Goal: Transaction & Acquisition: Purchase product/service

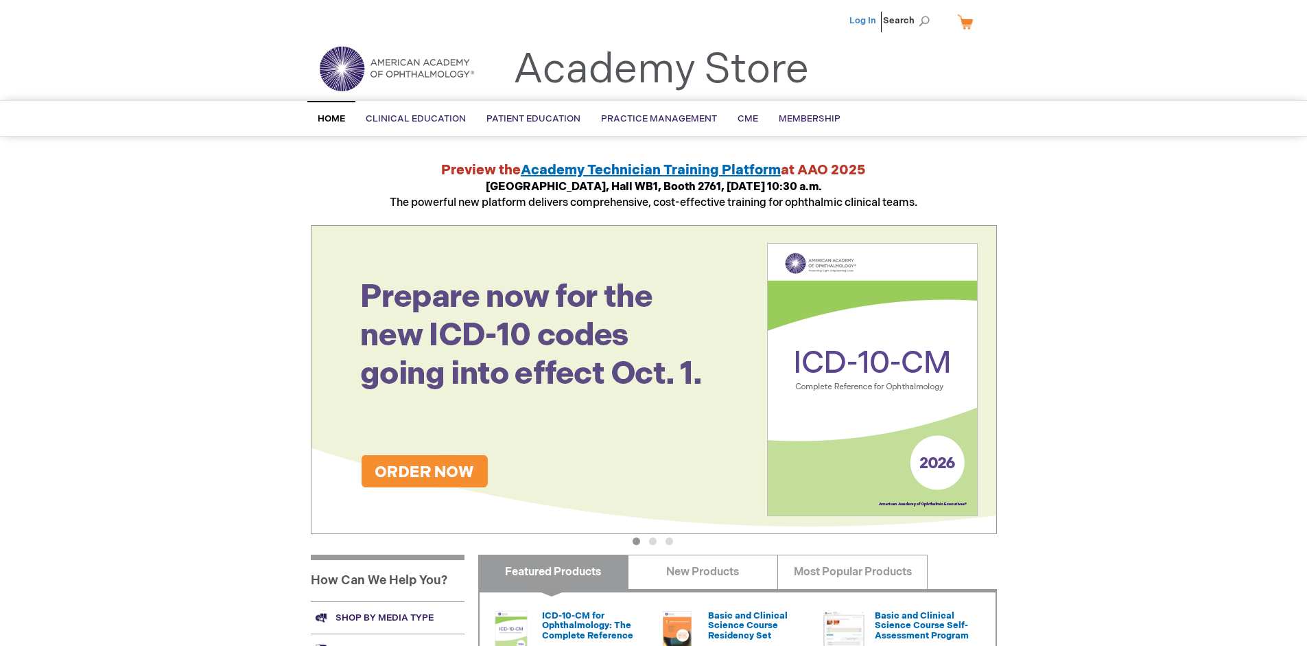
click at [864, 21] on link "Log In" at bounding box center [863, 20] width 27 height 11
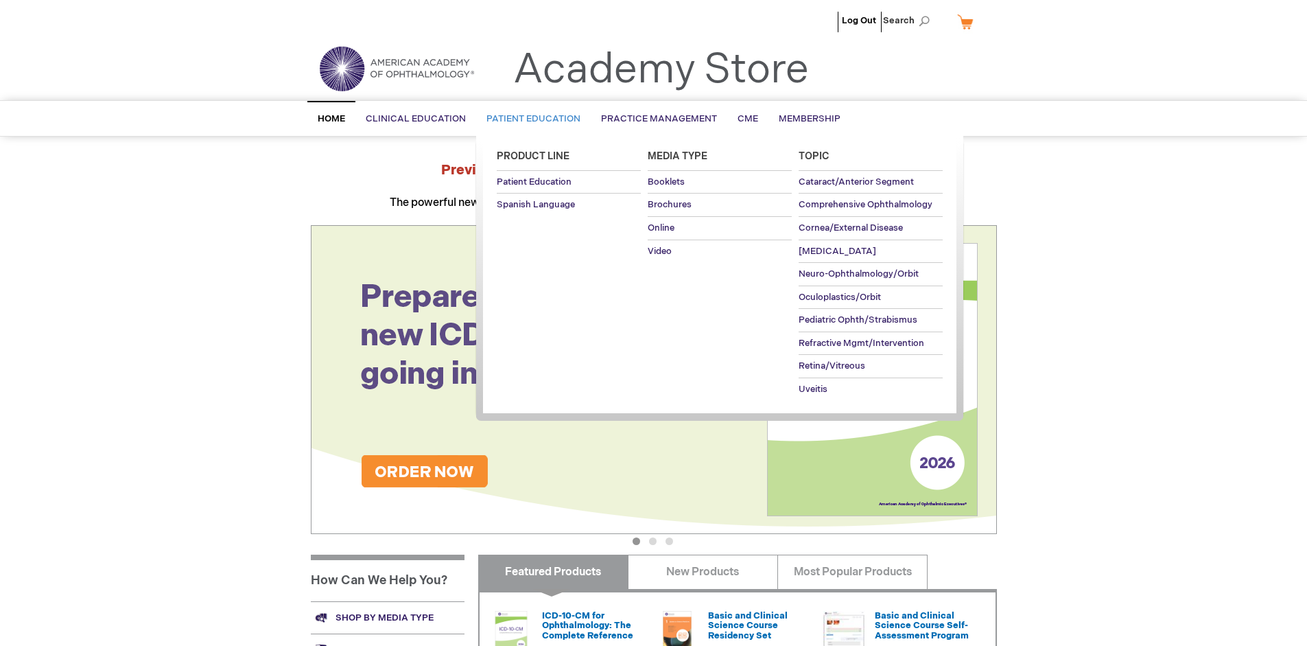
click at [530, 119] on span "Patient Education" at bounding box center [534, 118] width 94 height 11
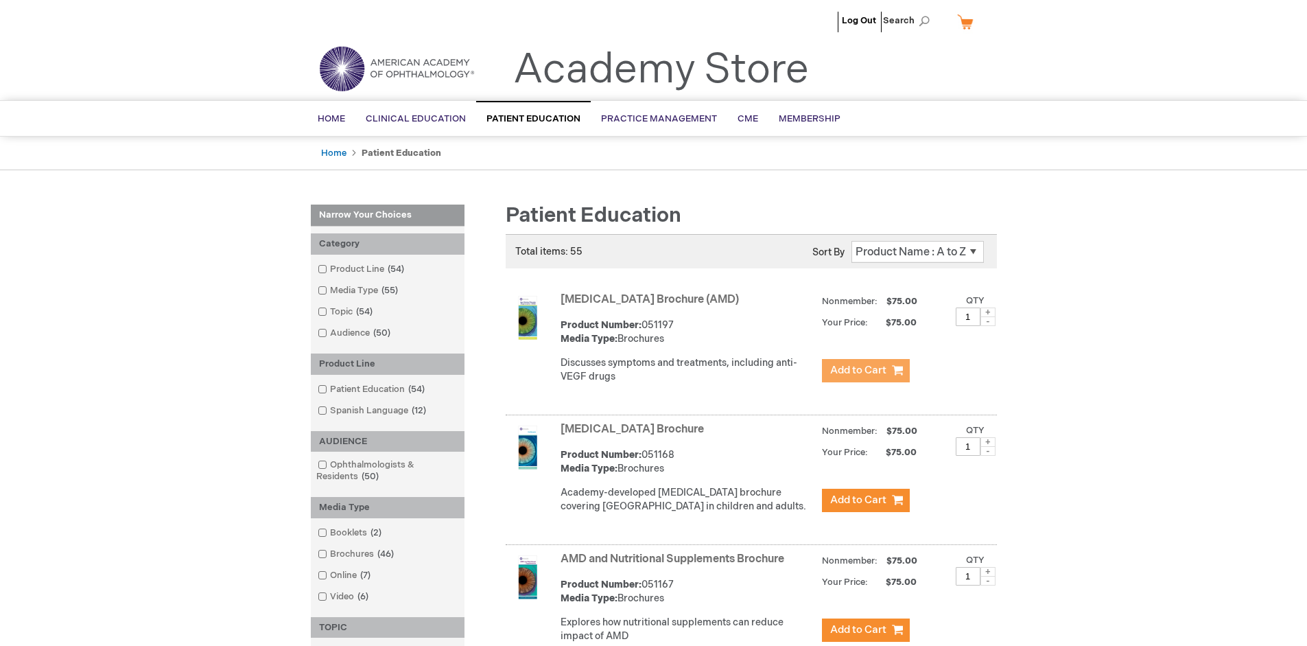
click at [865, 371] on span "Add to Cart" at bounding box center [858, 370] width 56 height 13
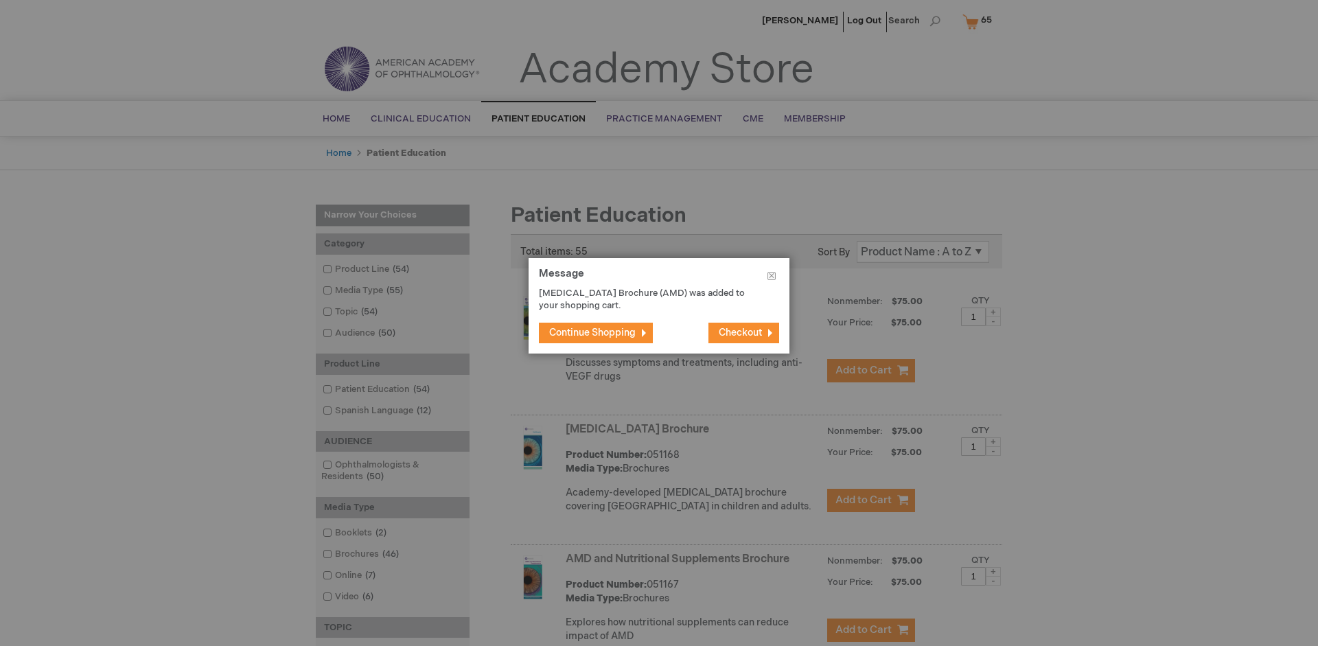
click at [592, 332] on span "Continue Shopping" at bounding box center [592, 333] width 86 height 12
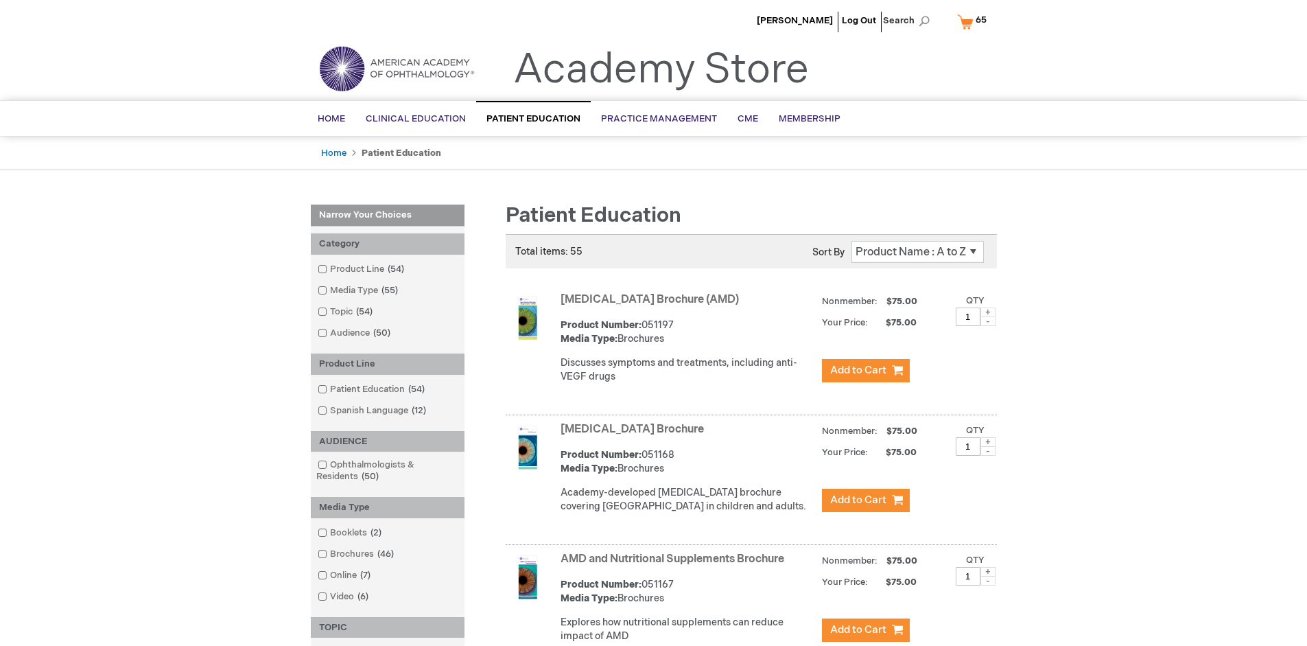
click at [675, 565] on link "AMD and Nutritional Supplements Brochure" at bounding box center [673, 558] width 224 height 13
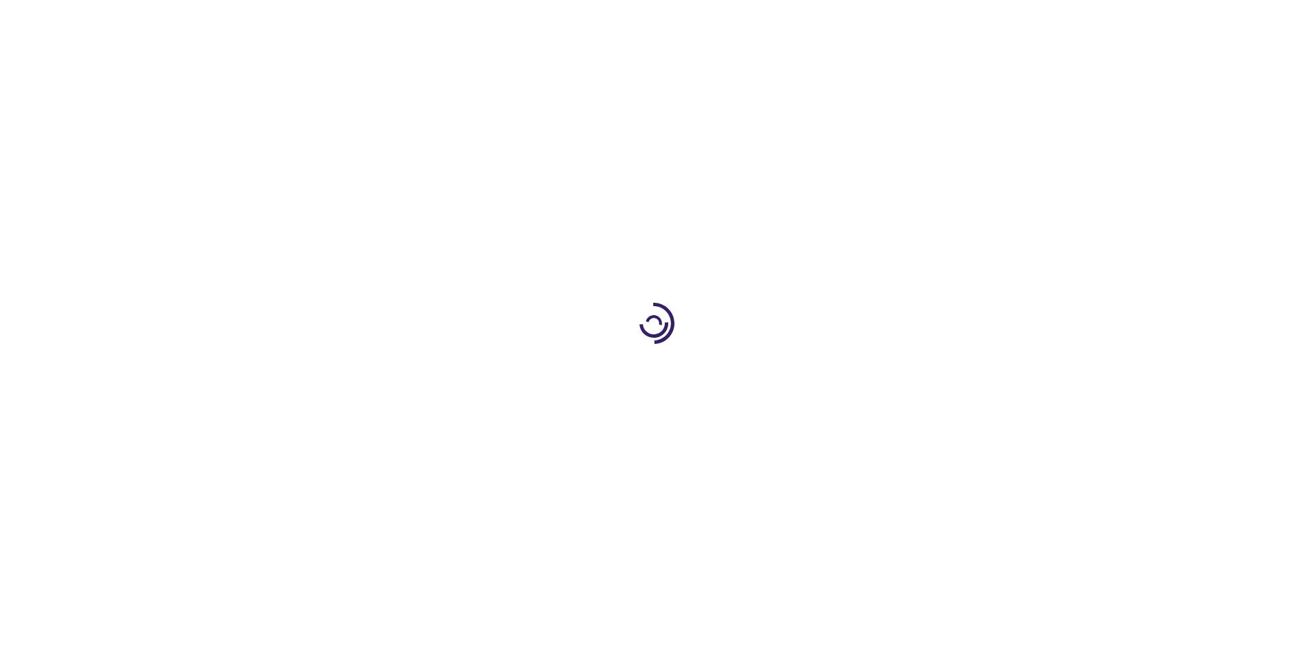
type input "1"
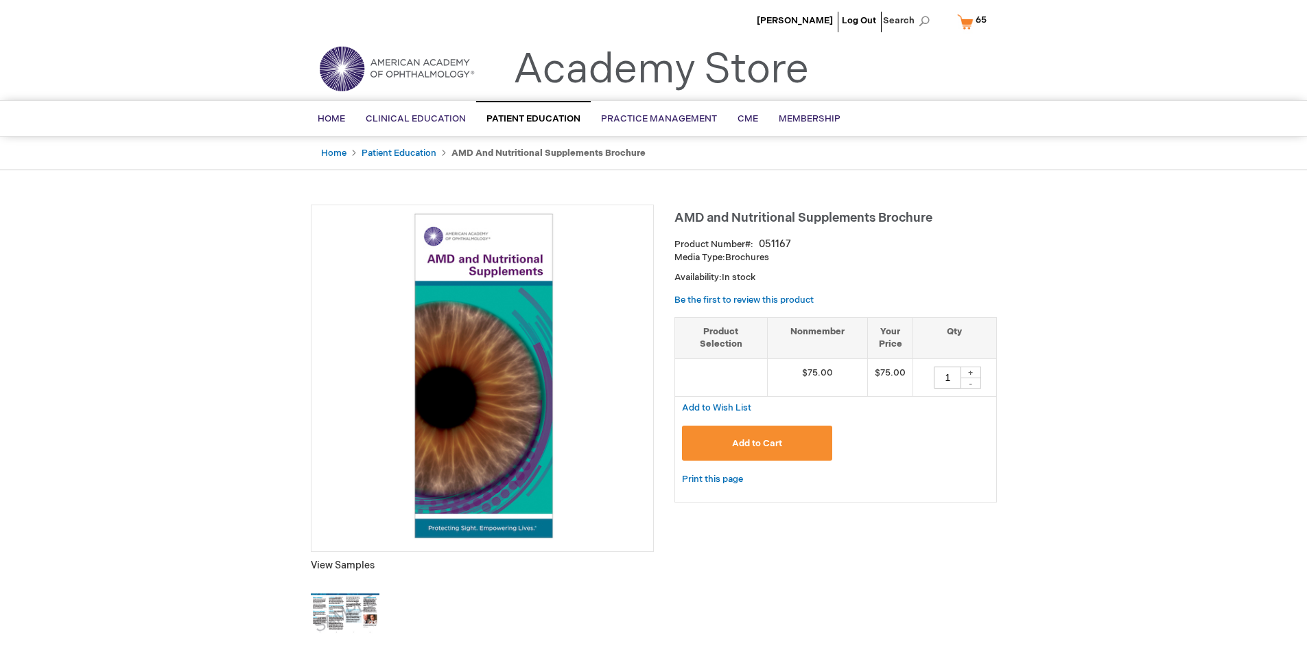
click at [757, 443] on span "Add to Cart" at bounding box center [757, 443] width 50 height 11
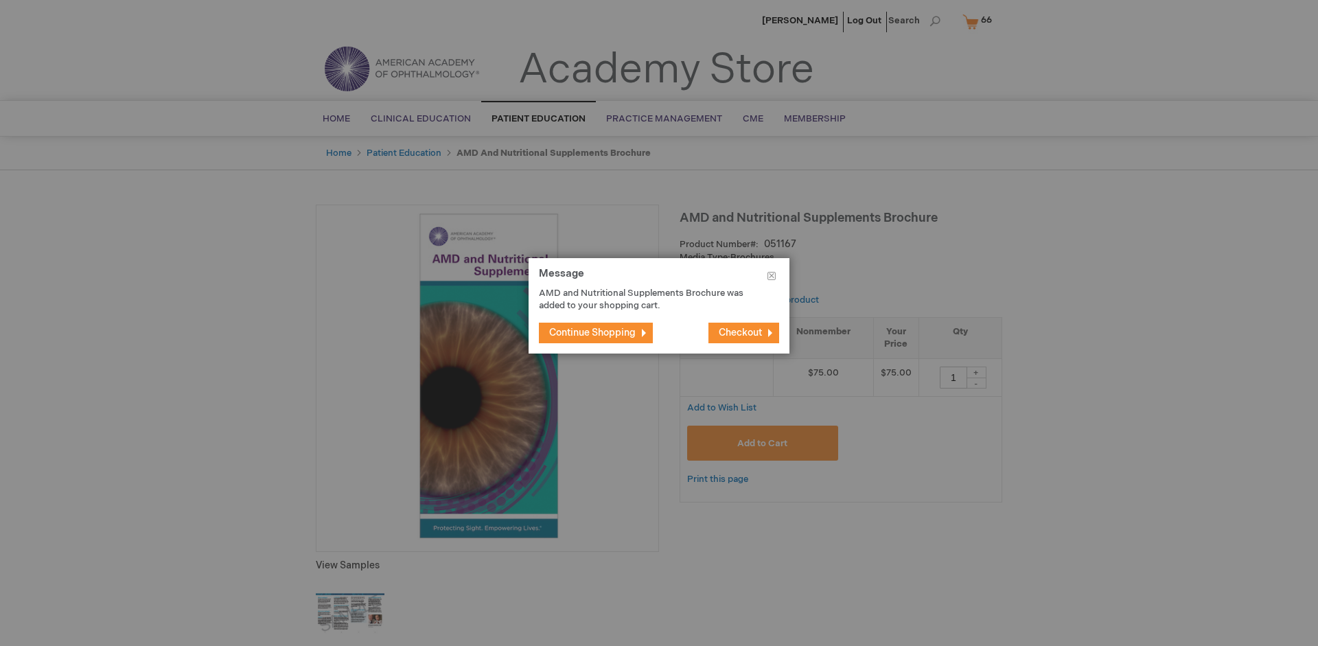
click at [592, 332] on span "Continue Shopping" at bounding box center [592, 333] width 86 height 12
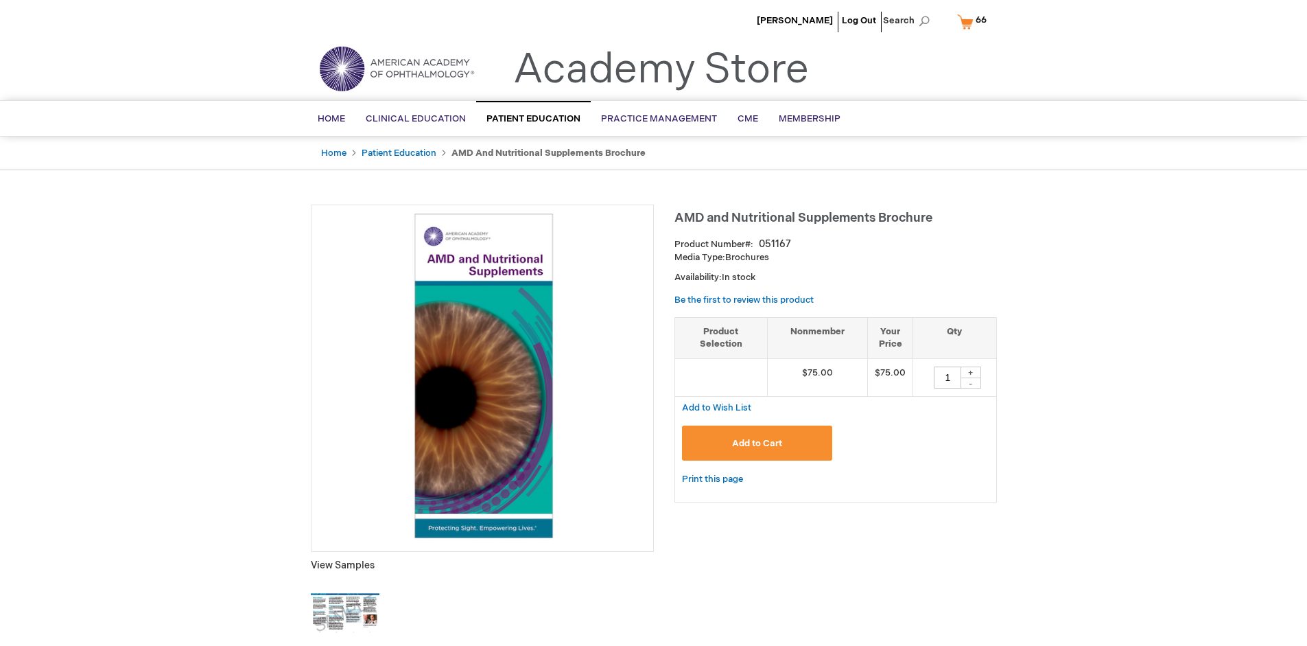
click at [974, 21] on span "66 66 items" at bounding box center [981, 20] width 15 height 16
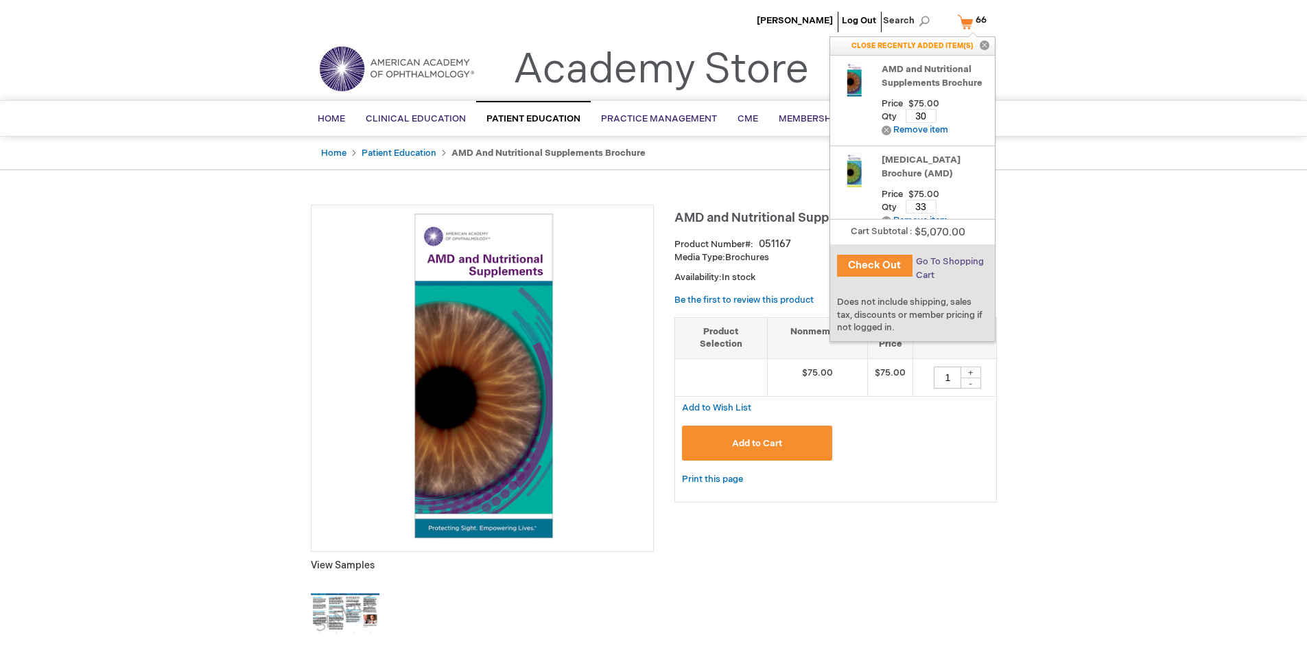
click at [949, 261] on span "Go To Shopping Cart" at bounding box center [950, 268] width 68 height 25
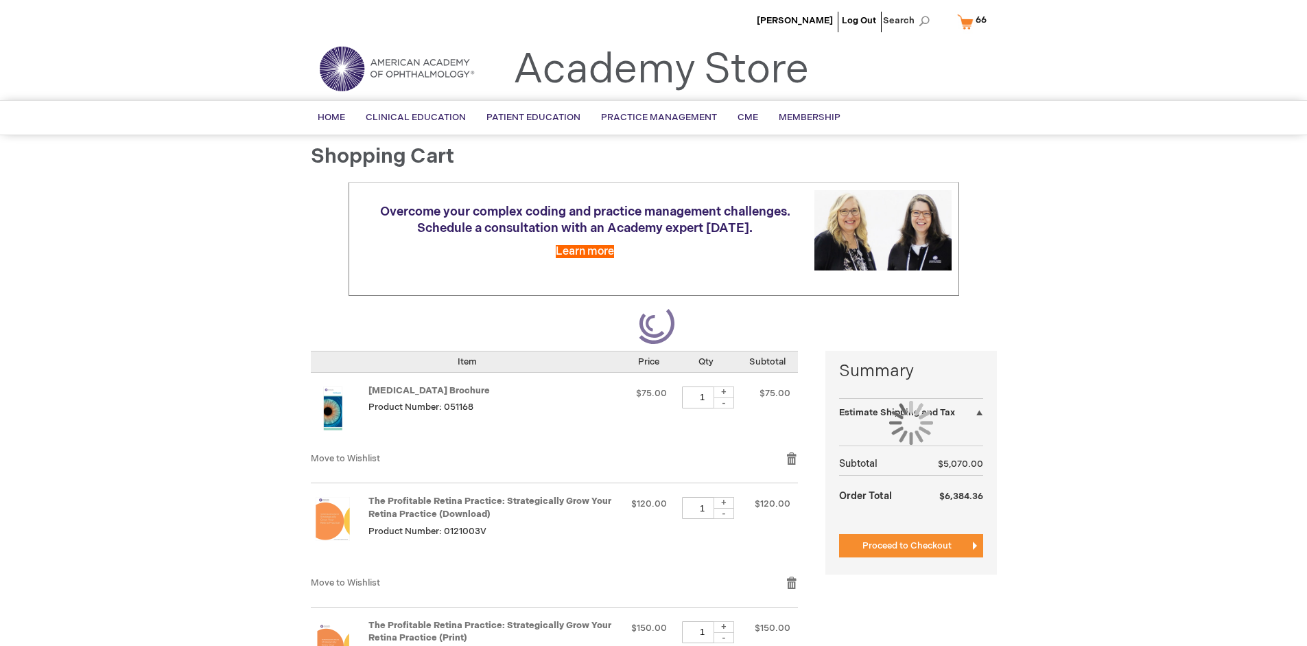
select select "US"
select select "41"
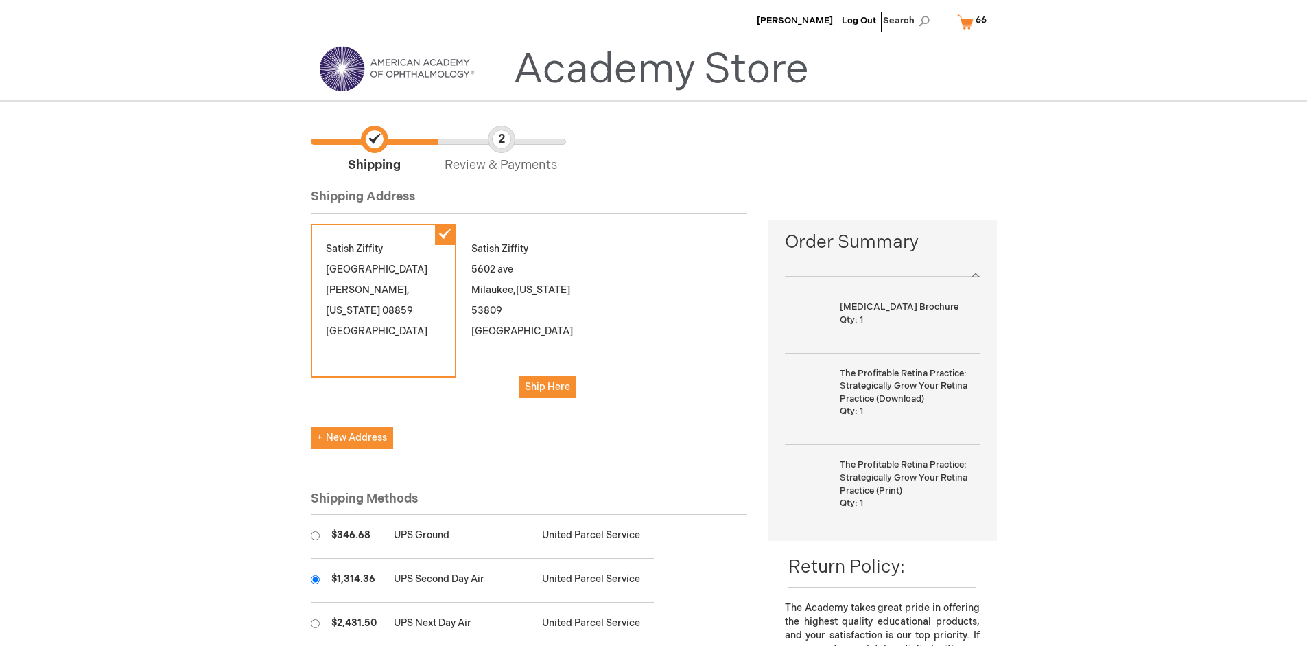
click at [315, 579] on input "radio" at bounding box center [315, 579] width 9 height 9
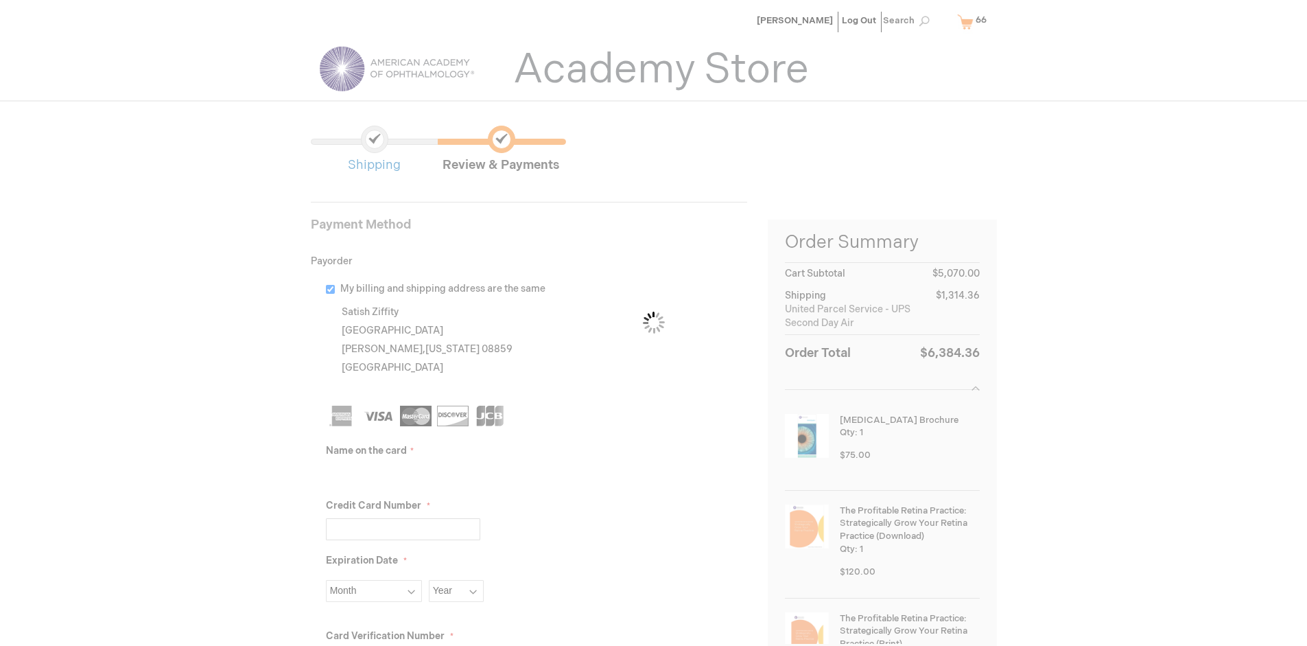
click at [403, 473] on input "Name on the card" at bounding box center [403, 474] width 154 height 22
